Goal: Task Accomplishment & Management: Use online tool/utility

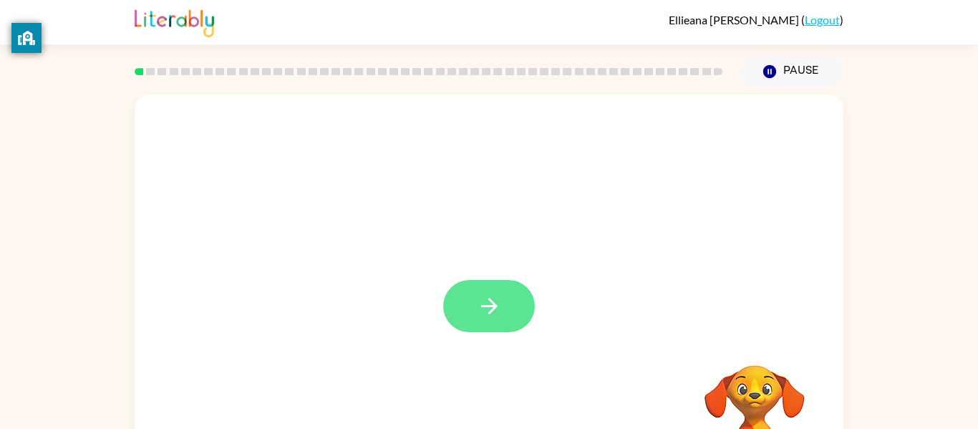
click at [501, 305] on button "button" at bounding box center [489, 306] width 92 height 52
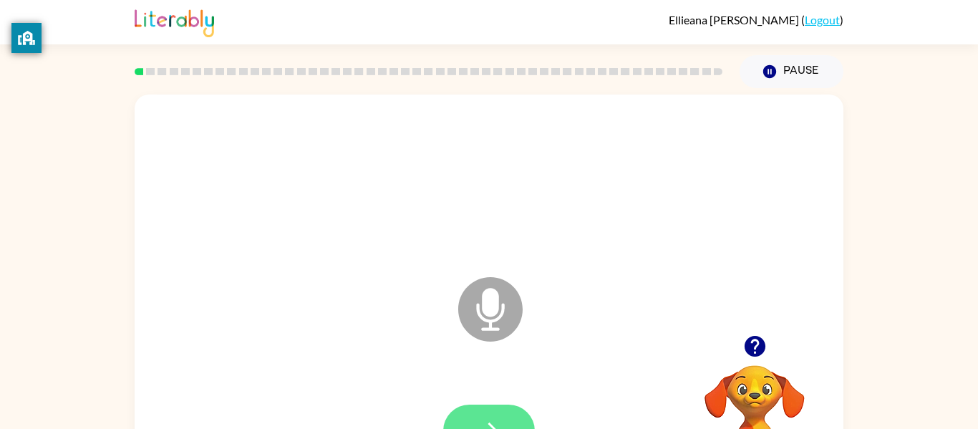
click at [482, 421] on icon "button" at bounding box center [489, 430] width 25 height 25
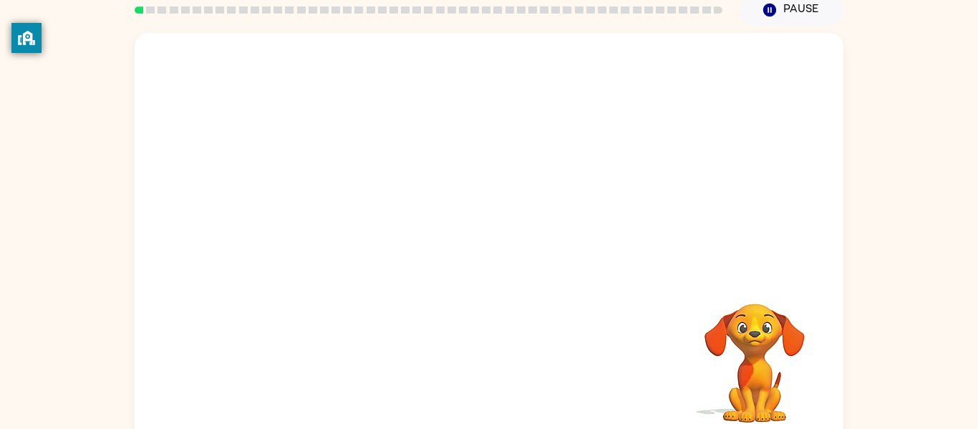
scroll to position [66, 0]
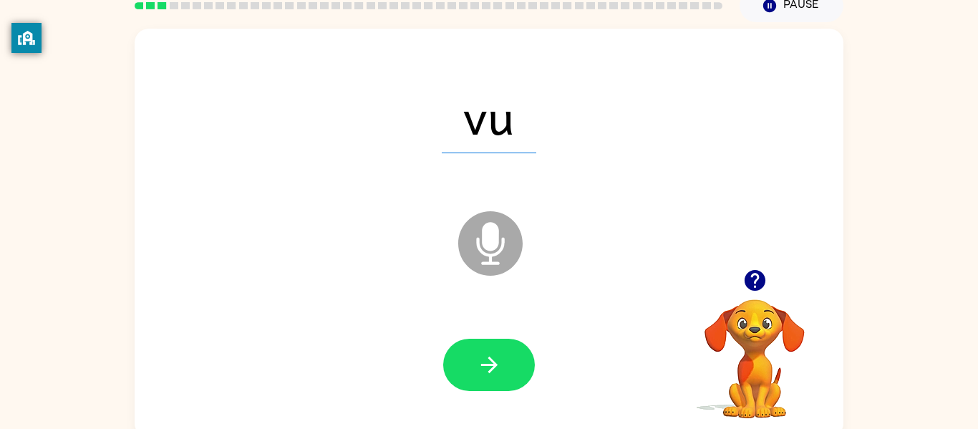
click at [477, 230] on icon at bounding box center [490, 243] width 64 height 64
click at [525, 233] on icon "Microphone The Microphone is here when it is your turn to talk" at bounding box center [561, 261] width 215 height 107
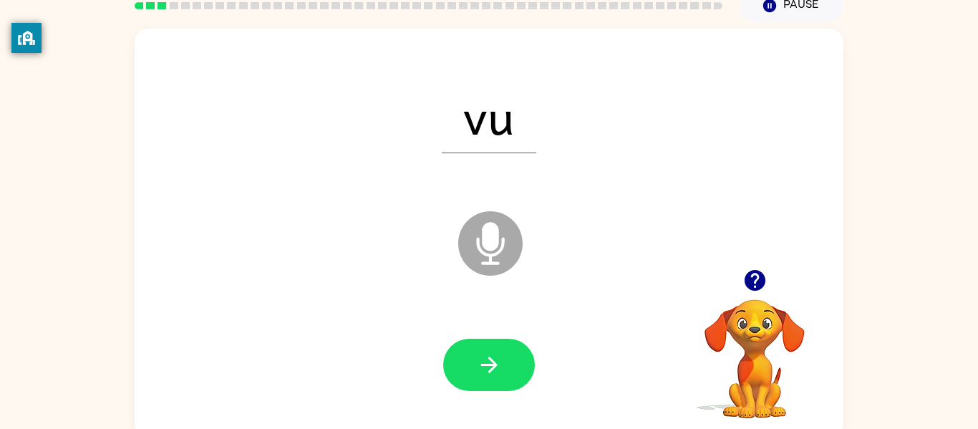
click at [525, 233] on icon "Microphone The Microphone is here when it is your turn to talk" at bounding box center [561, 261] width 215 height 107
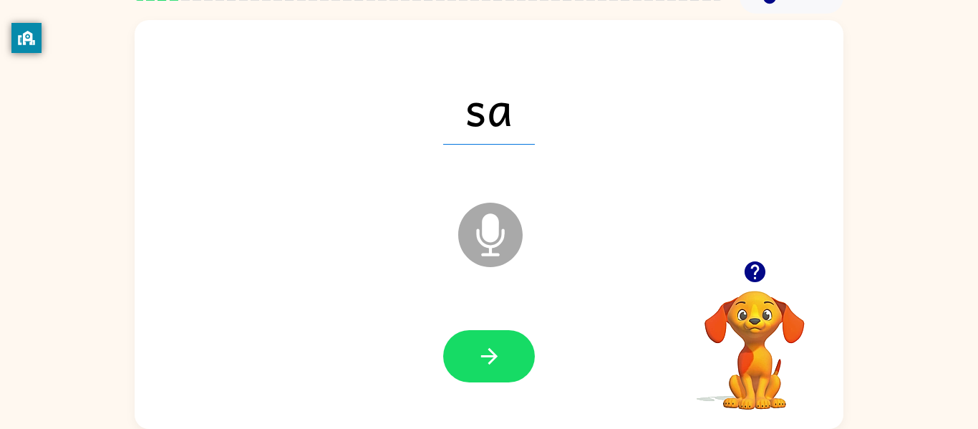
scroll to position [74, 0]
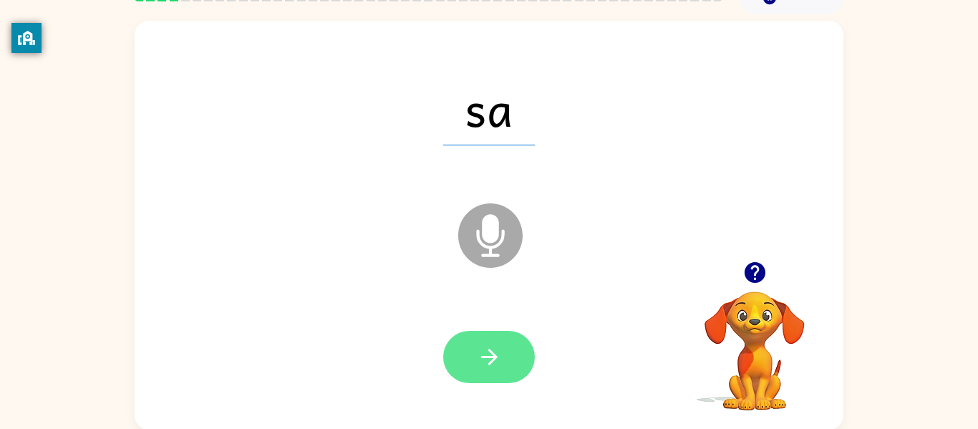
click at [510, 342] on button "button" at bounding box center [489, 357] width 92 height 52
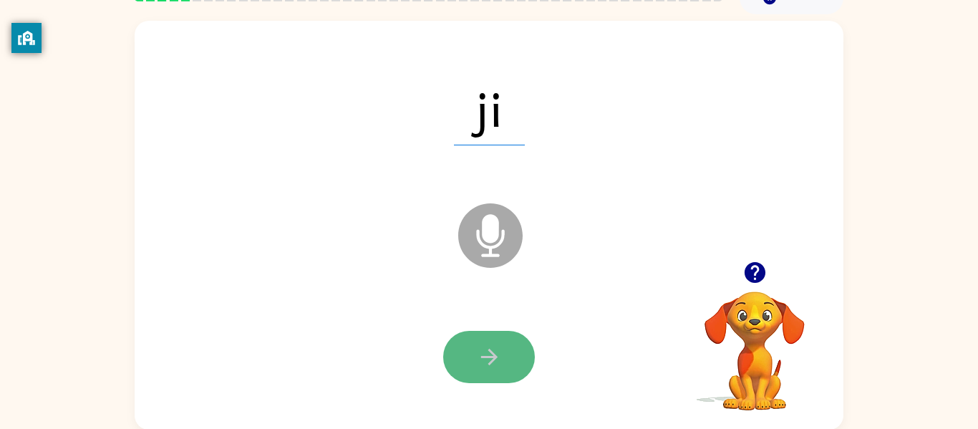
click at [464, 356] on button "button" at bounding box center [489, 357] width 92 height 52
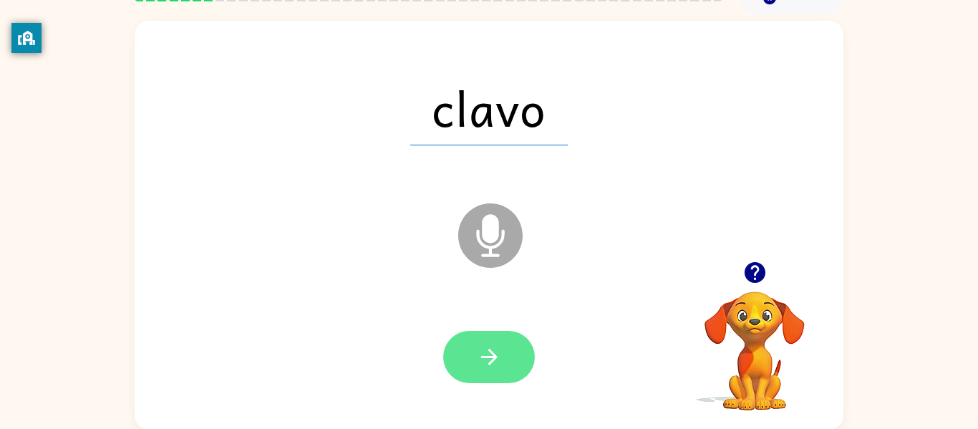
click at [515, 348] on button "button" at bounding box center [489, 357] width 92 height 52
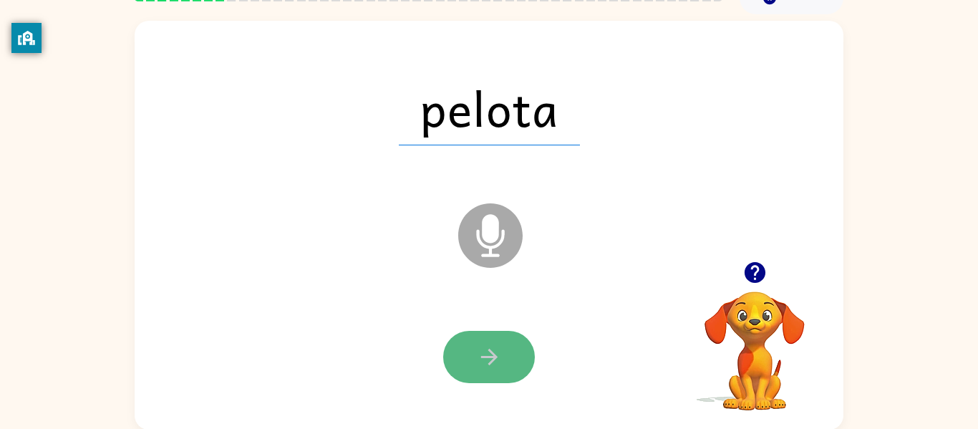
click at [521, 361] on button "button" at bounding box center [489, 357] width 92 height 52
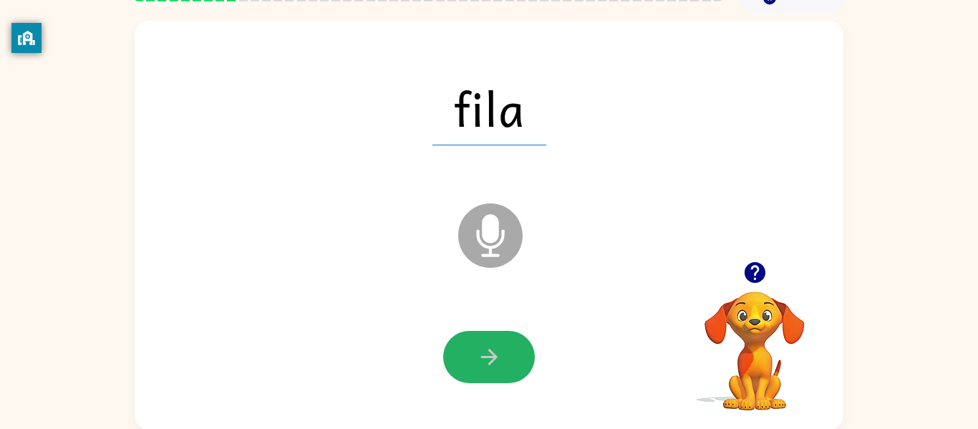
click at [513, 343] on button "button" at bounding box center [489, 357] width 92 height 52
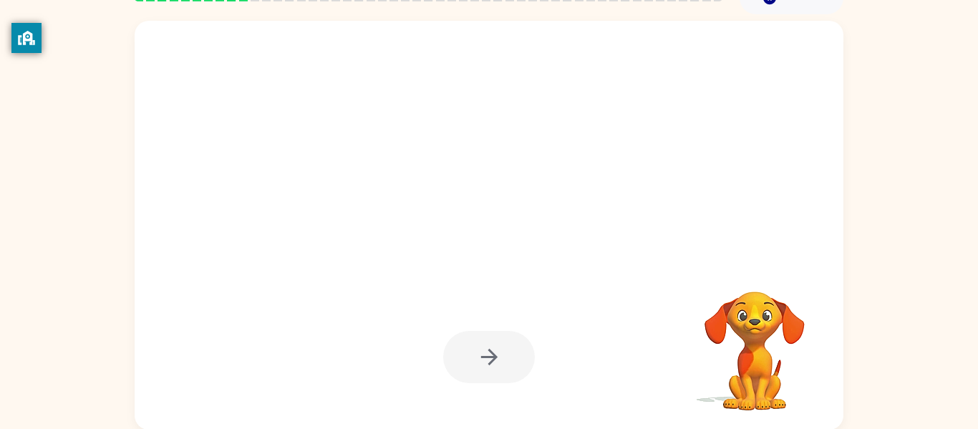
click at [513, 343] on div at bounding box center [489, 357] width 92 height 52
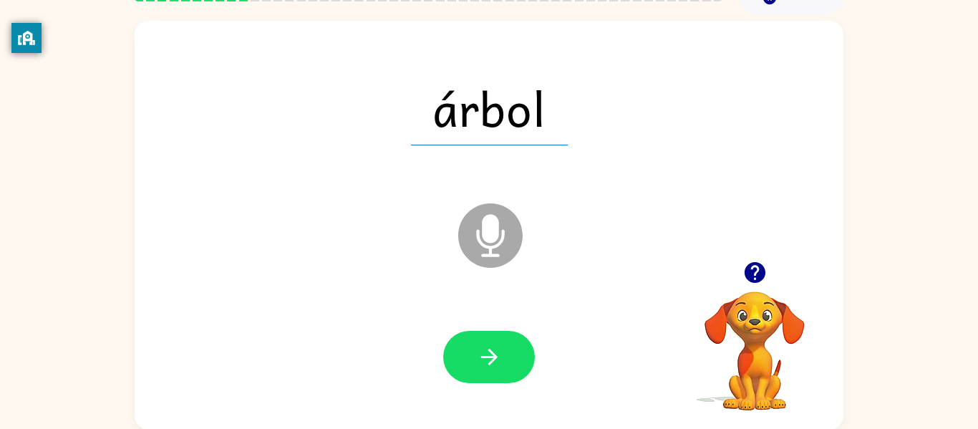
click at [513, 343] on button "button" at bounding box center [489, 357] width 92 height 52
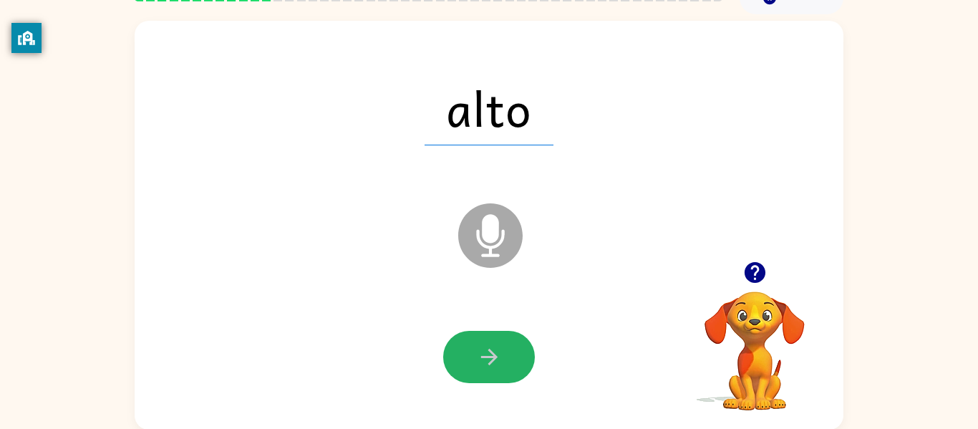
click at [513, 343] on button "button" at bounding box center [489, 357] width 92 height 52
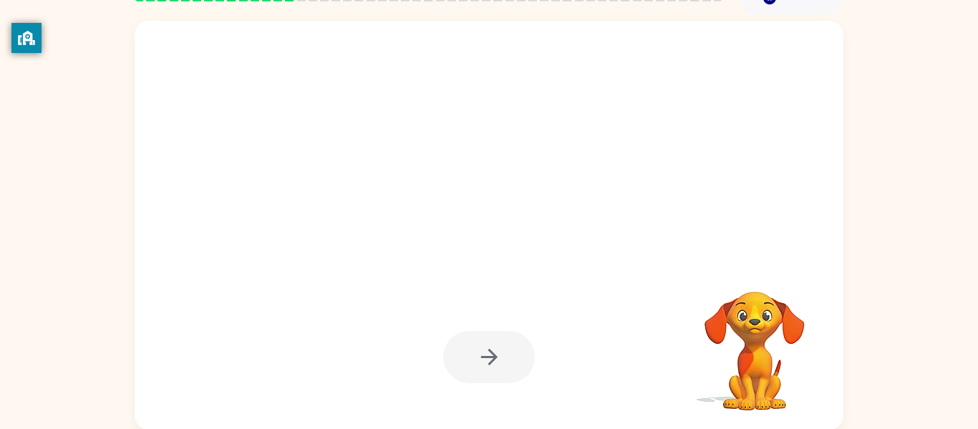
click at [513, 343] on div at bounding box center [489, 357] width 92 height 52
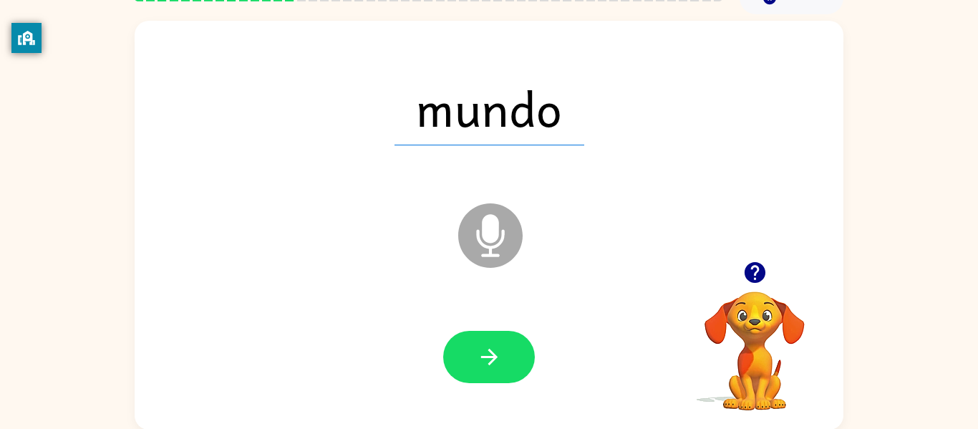
click at [513, 343] on button "button" at bounding box center [489, 357] width 92 height 52
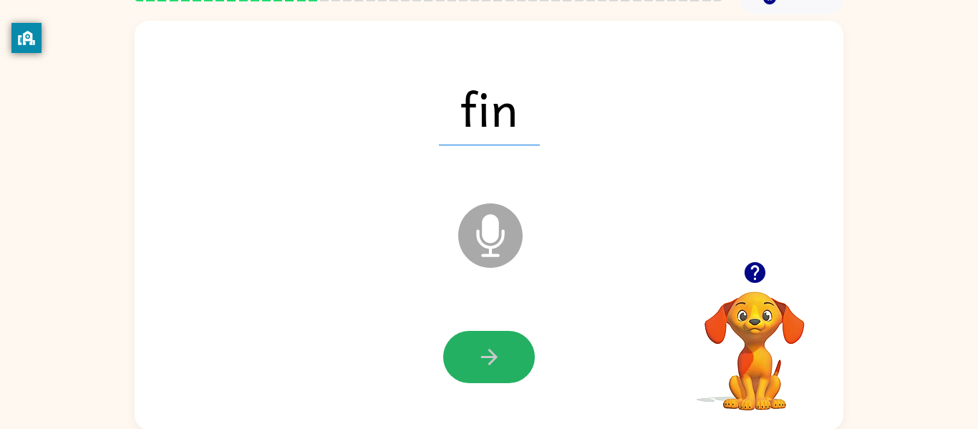
click at [513, 343] on button "button" at bounding box center [489, 357] width 92 height 52
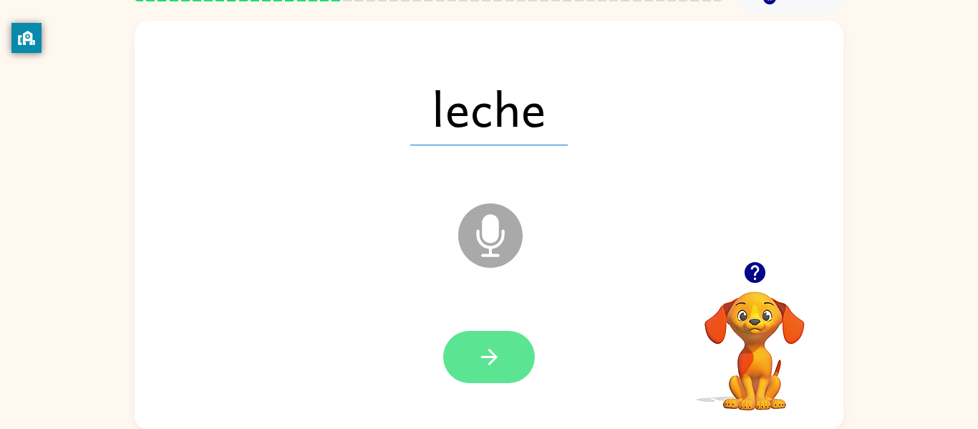
click at [514, 353] on button "button" at bounding box center [489, 357] width 92 height 52
click at [515, 358] on button "button" at bounding box center [489, 357] width 92 height 52
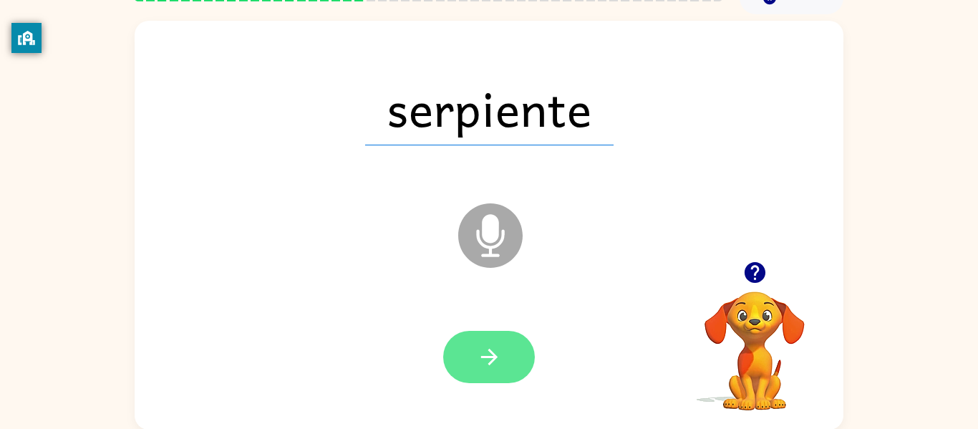
click at [517, 365] on button "button" at bounding box center [489, 357] width 92 height 52
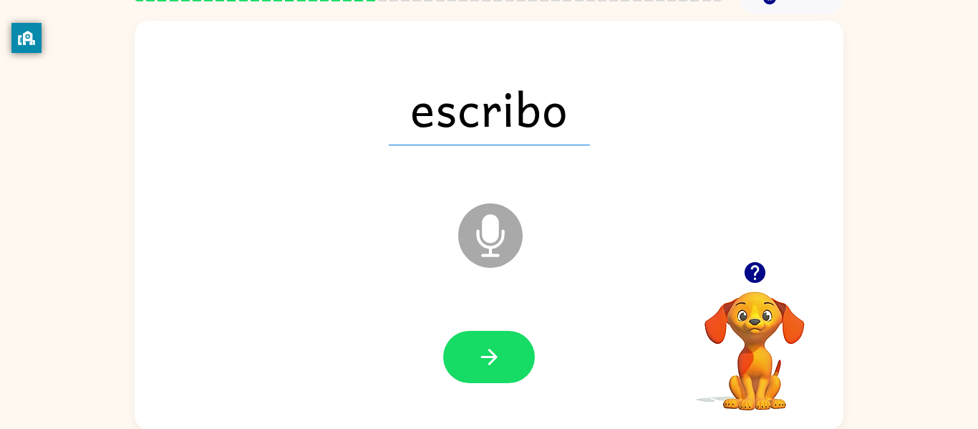
click at [517, 365] on button "button" at bounding box center [489, 357] width 92 height 52
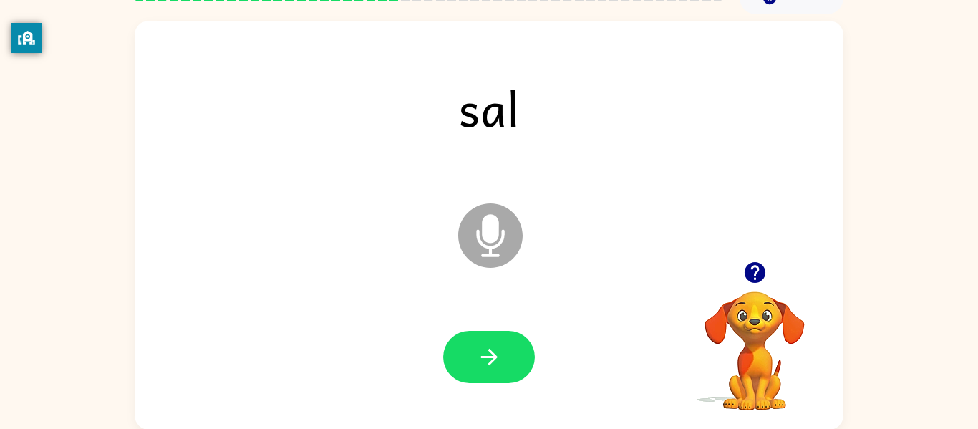
scroll to position [74, 0]
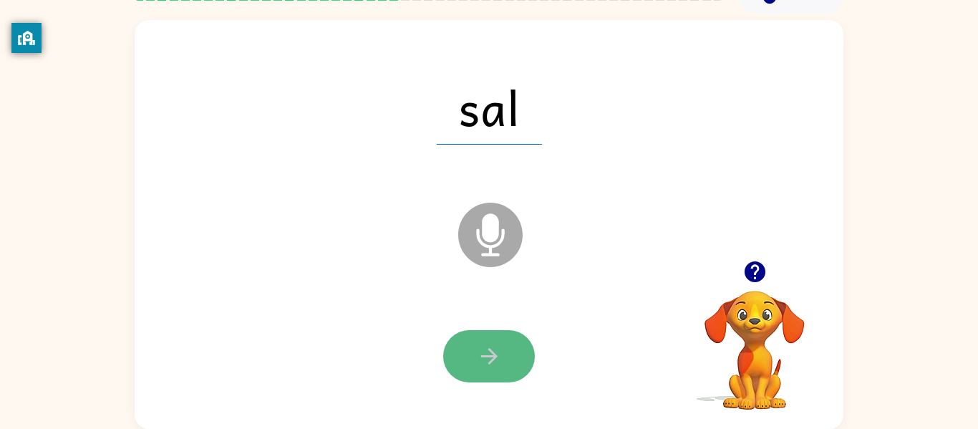
click at [483, 339] on button "button" at bounding box center [489, 356] width 92 height 52
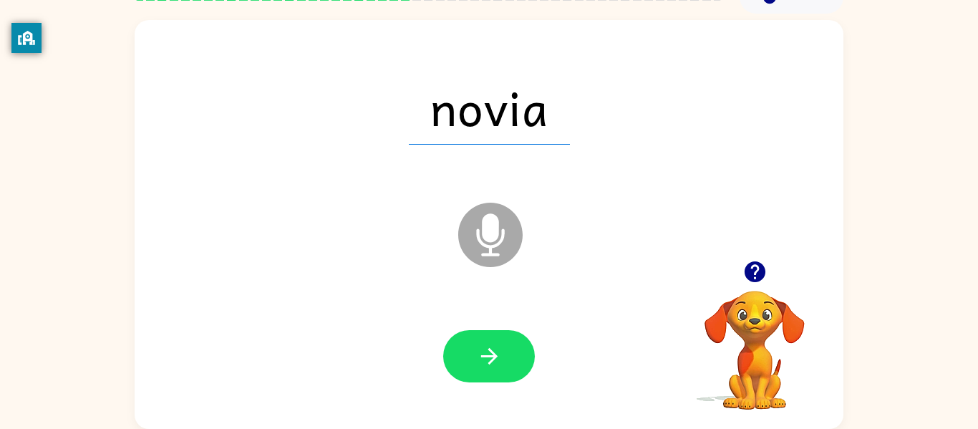
click at [483, 339] on button "button" at bounding box center [489, 356] width 92 height 52
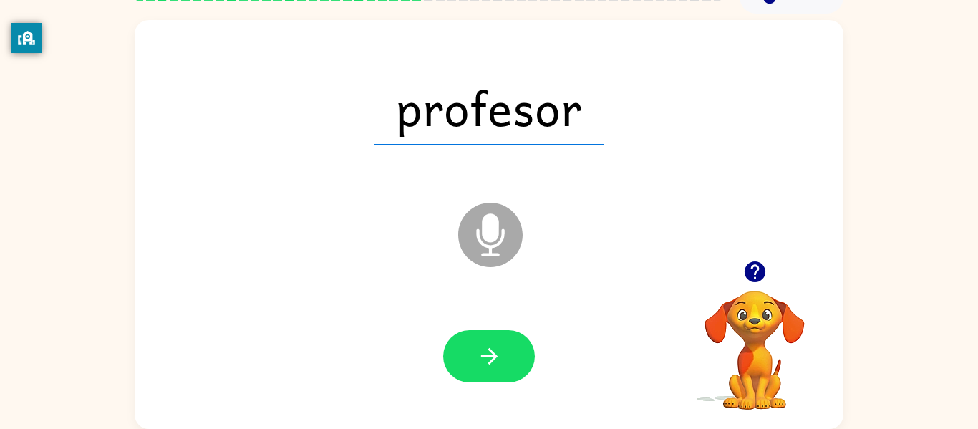
click at [483, 339] on button "button" at bounding box center [489, 356] width 92 height 52
click at [437, 403] on div at bounding box center [489, 356] width 680 height 117
click at [529, 372] on div at bounding box center [489, 356] width 92 height 52
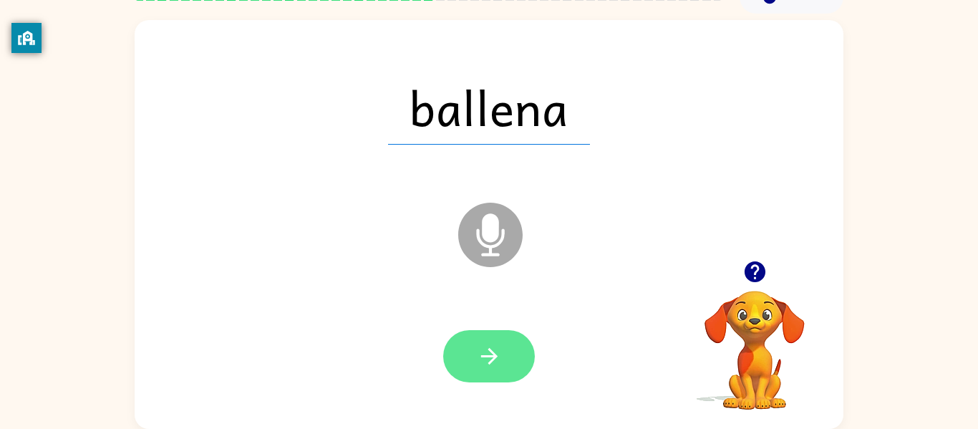
click at [495, 370] on button "button" at bounding box center [489, 356] width 92 height 52
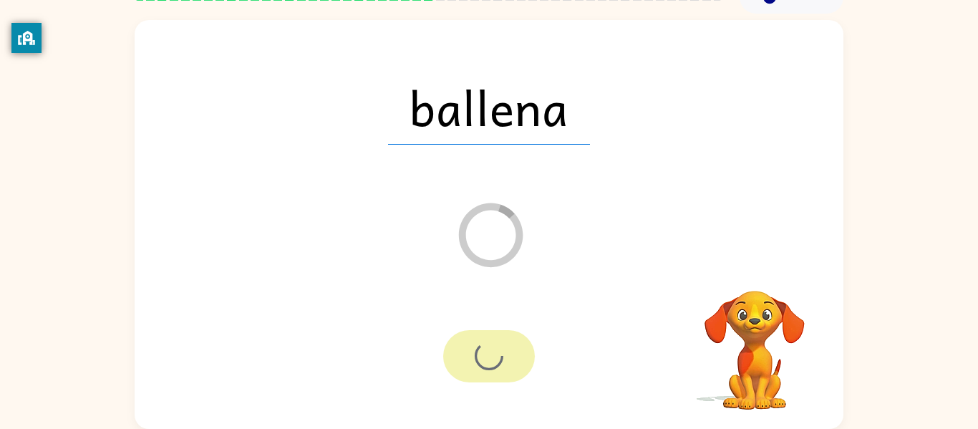
click at [495, 370] on div at bounding box center [489, 356] width 92 height 52
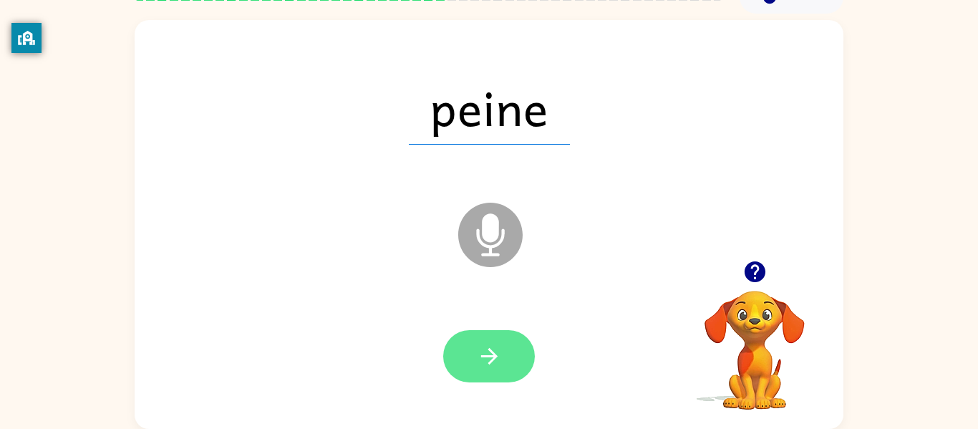
click at [503, 350] on button "button" at bounding box center [489, 356] width 92 height 52
click at [505, 356] on button "button" at bounding box center [489, 356] width 92 height 52
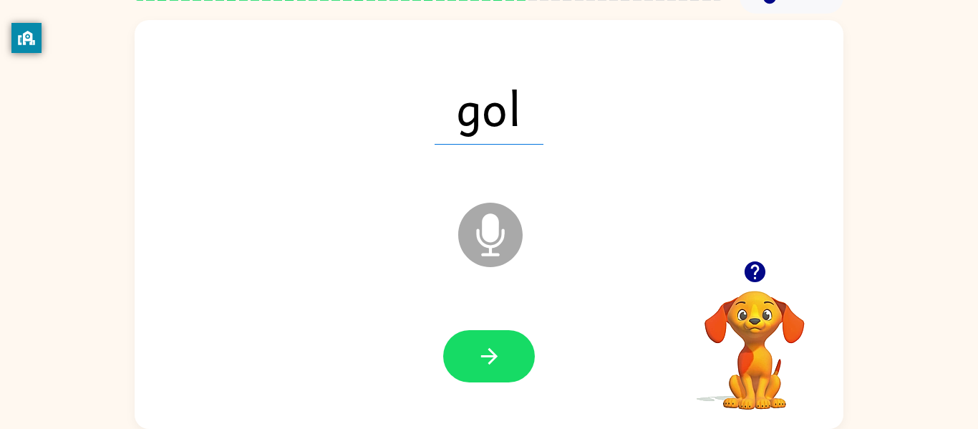
click at [505, 356] on button "button" at bounding box center [489, 356] width 92 height 52
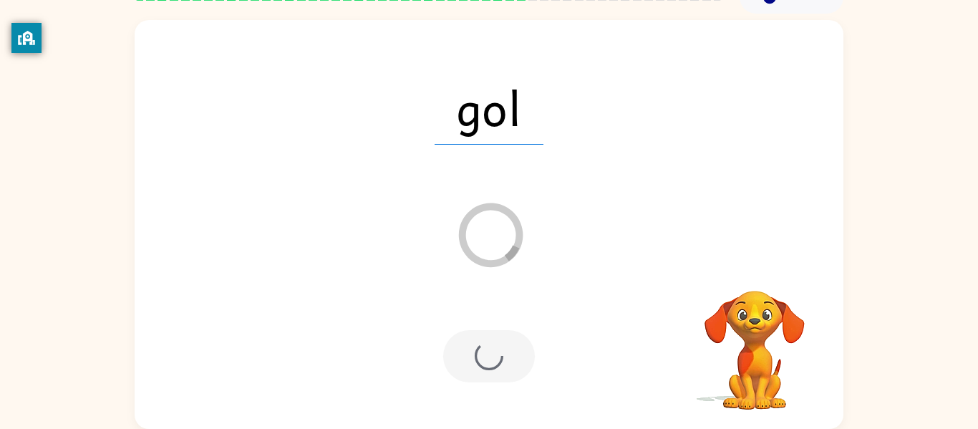
drag, startPoint x: 505, startPoint y: 356, endPoint x: 507, endPoint y: 349, distance: 7.5
click at [507, 349] on div at bounding box center [489, 356] width 92 height 52
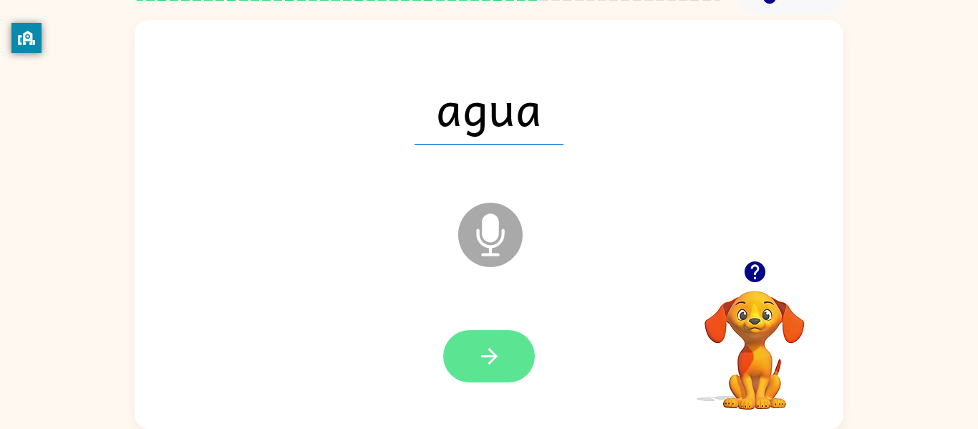
click at [507, 349] on button "button" at bounding box center [489, 356] width 92 height 52
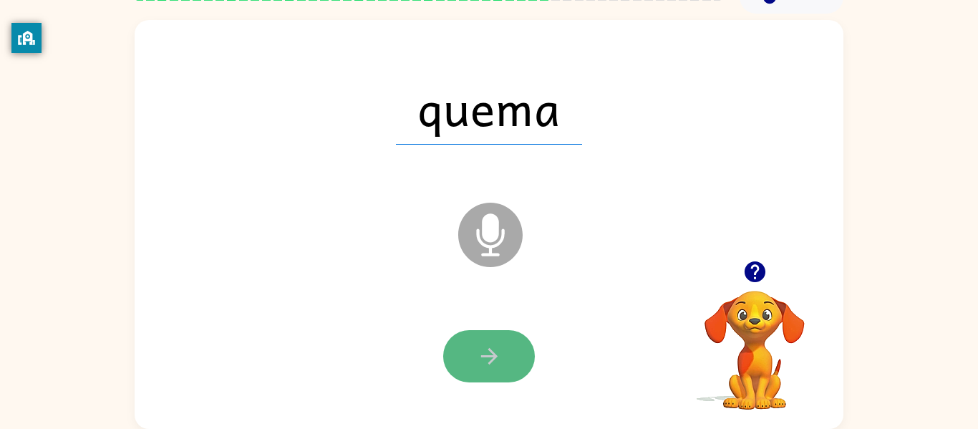
click at [508, 352] on button "button" at bounding box center [489, 356] width 92 height 52
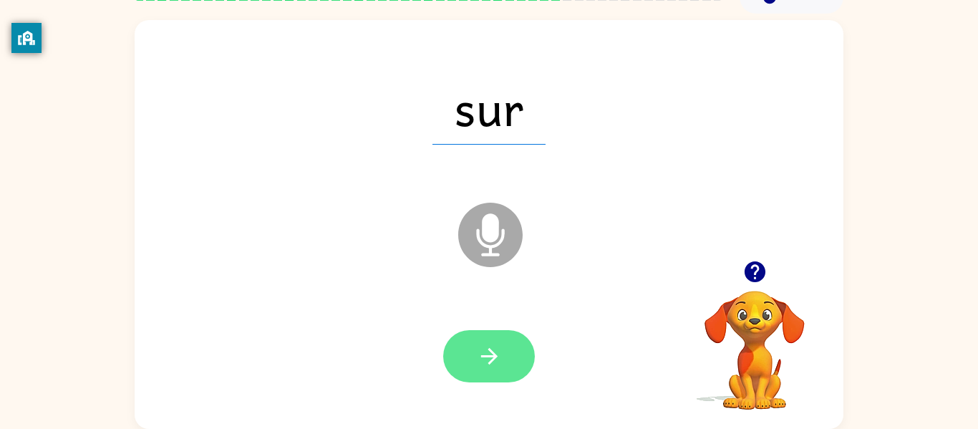
click at [508, 352] on button "button" at bounding box center [489, 356] width 92 height 52
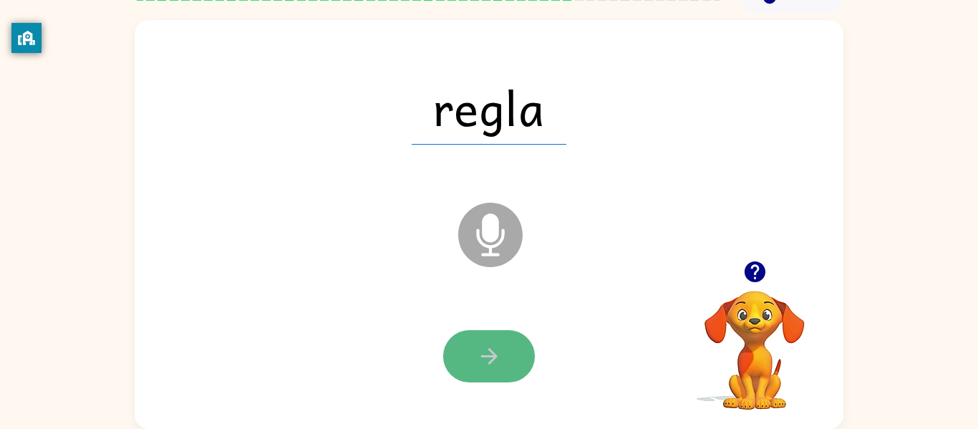
click at [507, 355] on button "button" at bounding box center [489, 356] width 92 height 52
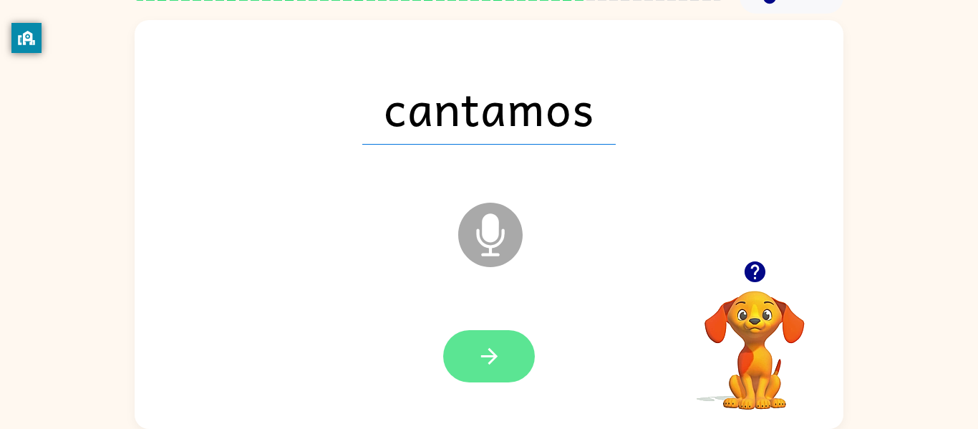
drag, startPoint x: 486, startPoint y: 386, endPoint x: 479, endPoint y: 381, distance: 8.3
click at [479, 381] on div at bounding box center [489, 356] width 680 height 117
click at [478, 371] on button "button" at bounding box center [489, 356] width 92 height 52
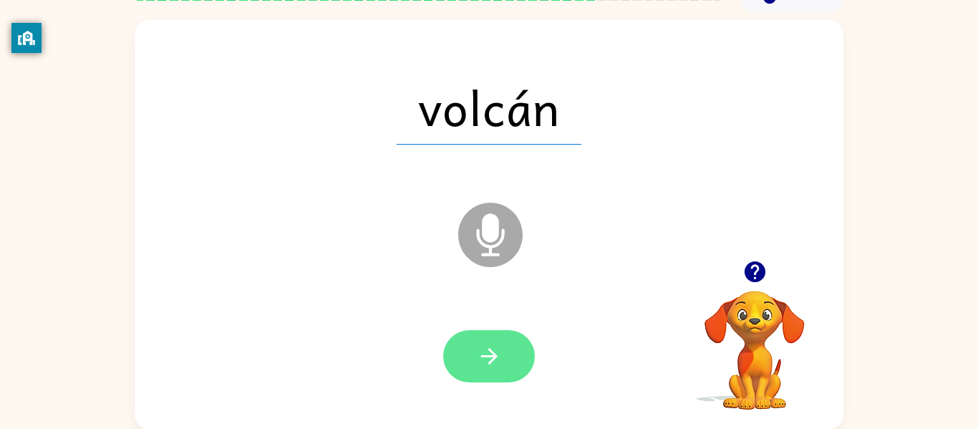
click at [477, 371] on button "button" at bounding box center [489, 356] width 92 height 52
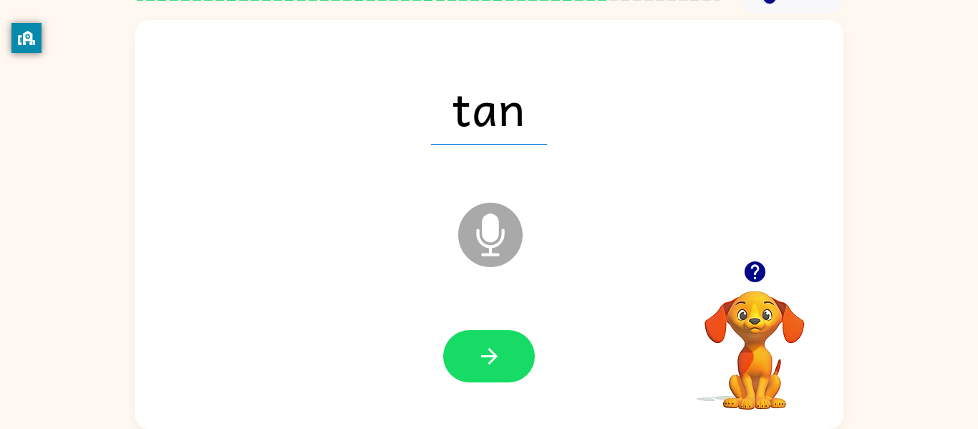
click at [477, 371] on button "button" at bounding box center [489, 356] width 92 height 52
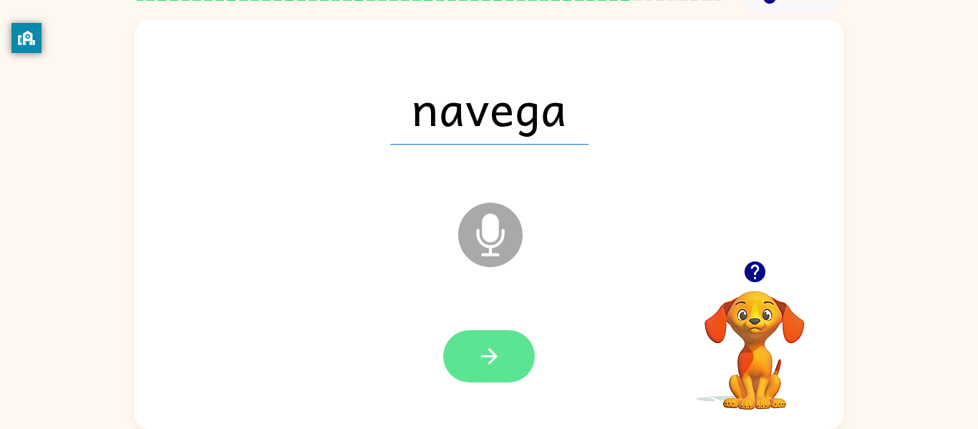
drag, startPoint x: 478, startPoint y: 374, endPoint x: 461, endPoint y: 342, distance: 36.5
click at [461, 342] on button "button" at bounding box center [489, 356] width 92 height 52
click at [459, 348] on button "button" at bounding box center [489, 356] width 92 height 52
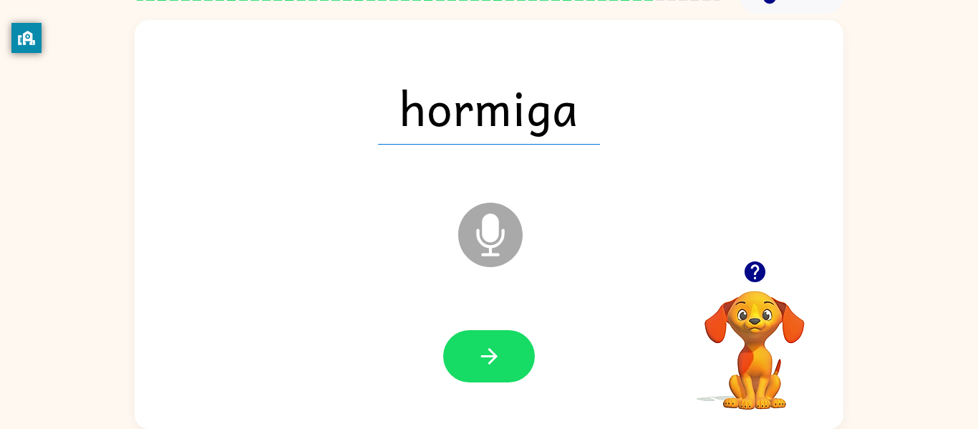
click at [459, 348] on button "button" at bounding box center [489, 356] width 92 height 52
click at [460, 352] on div at bounding box center [489, 356] width 92 height 52
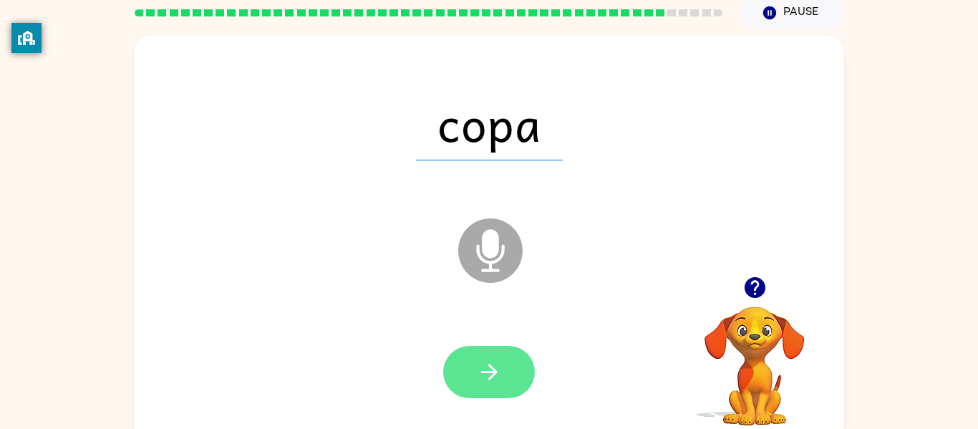
scroll to position [58, 0]
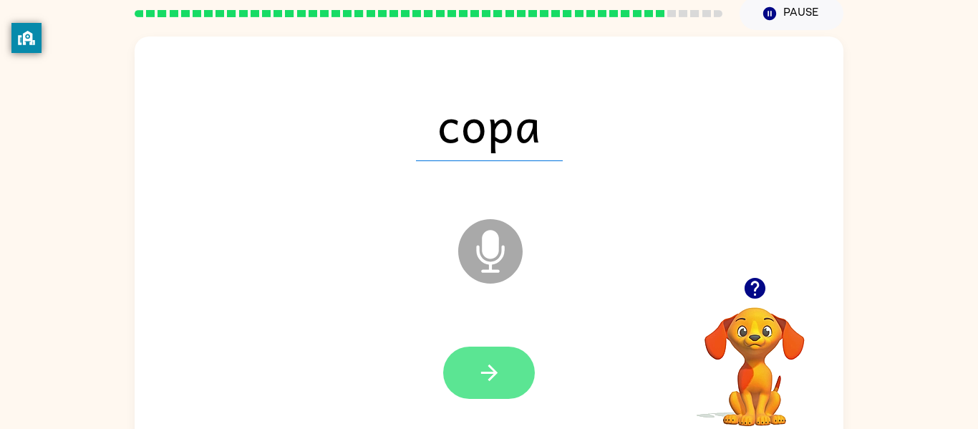
click at [509, 361] on button "button" at bounding box center [489, 372] width 92 height 52
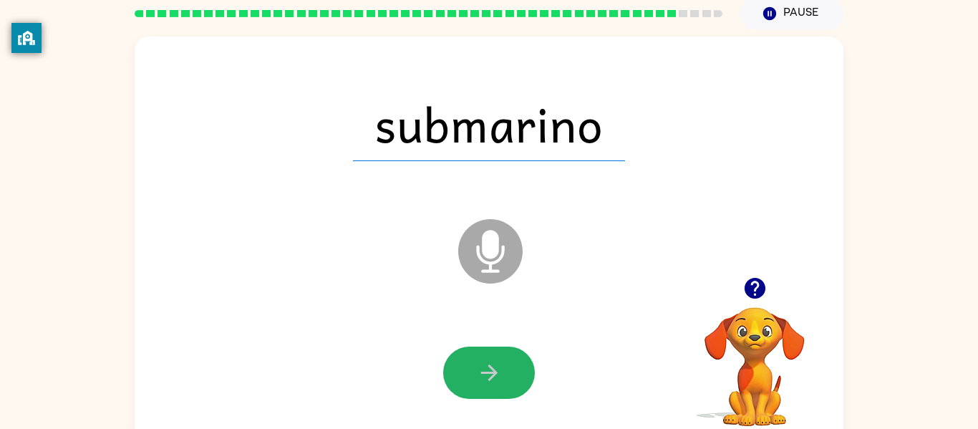
click at [509, 361] on button "button" at bounding box center [489, 372] width 92 height 52
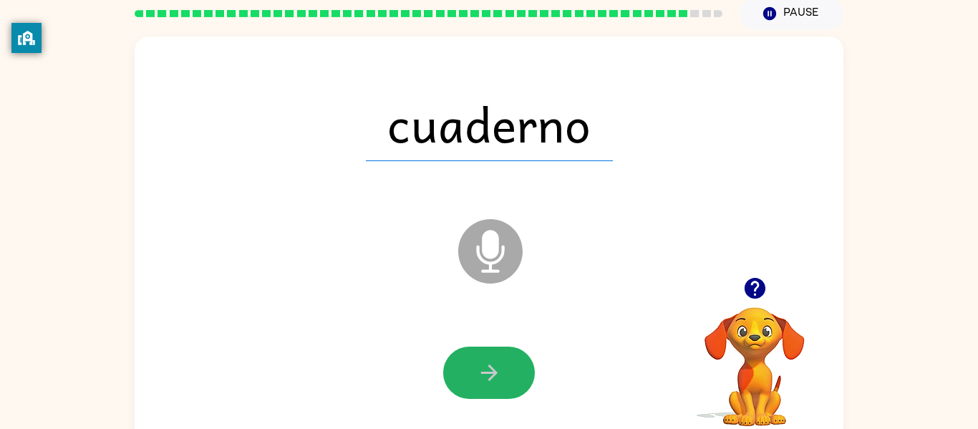
click at [509, 361] on button "button" at bounding box center [489, 372] width 92 height 52
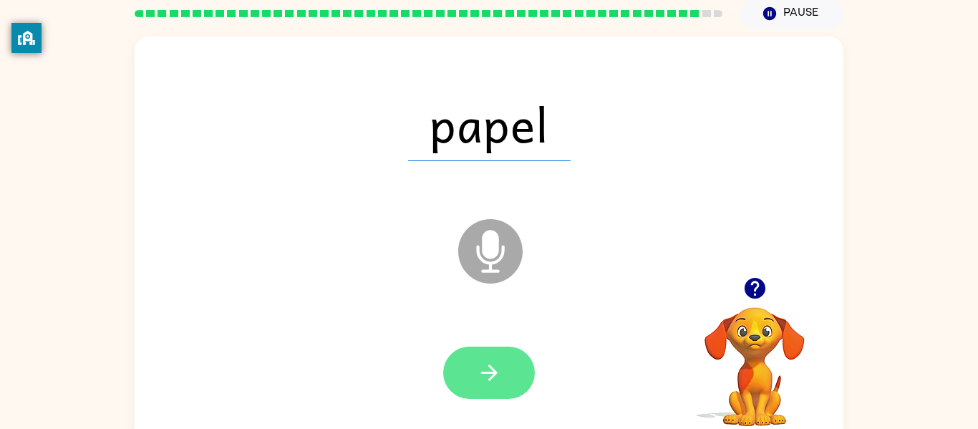
click at [507, 363] on button "button" at bounding box center [489, 372] width 92 height 52
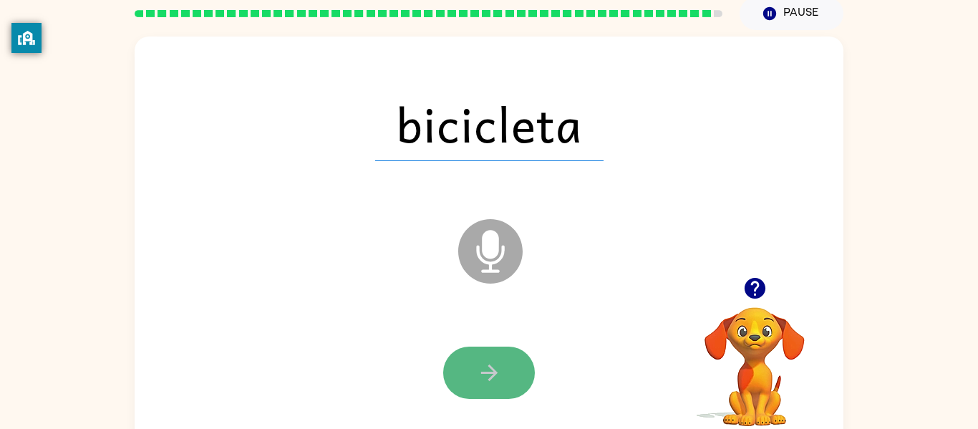
click at [486, 369] on icon "button" at bounding box center [489, 372] width 25 height 25
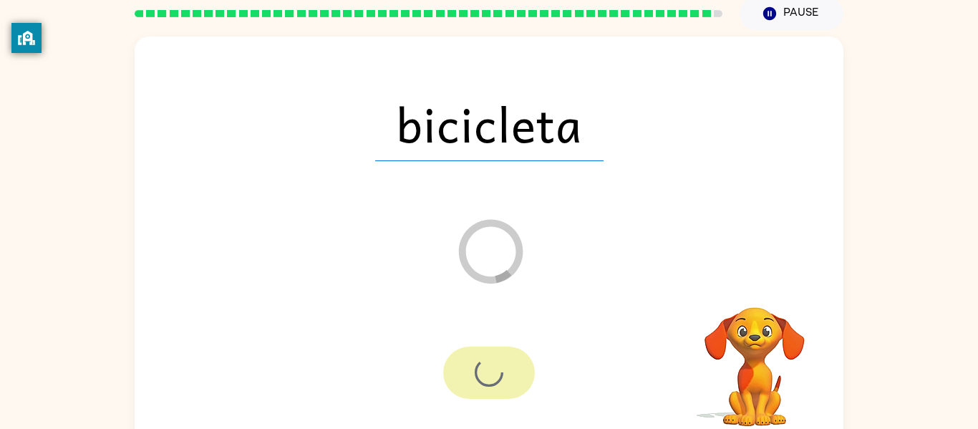
scroll to position [45, 0]
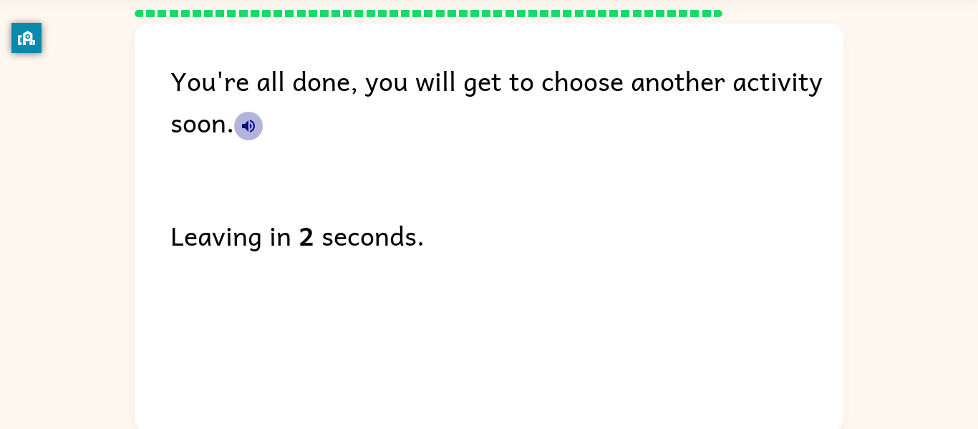
click at [250, 127] on icon "button" at bounding box center [248, 126] width 13 height 13
